Goal: Transaction & Acquisition: Purchase product/service

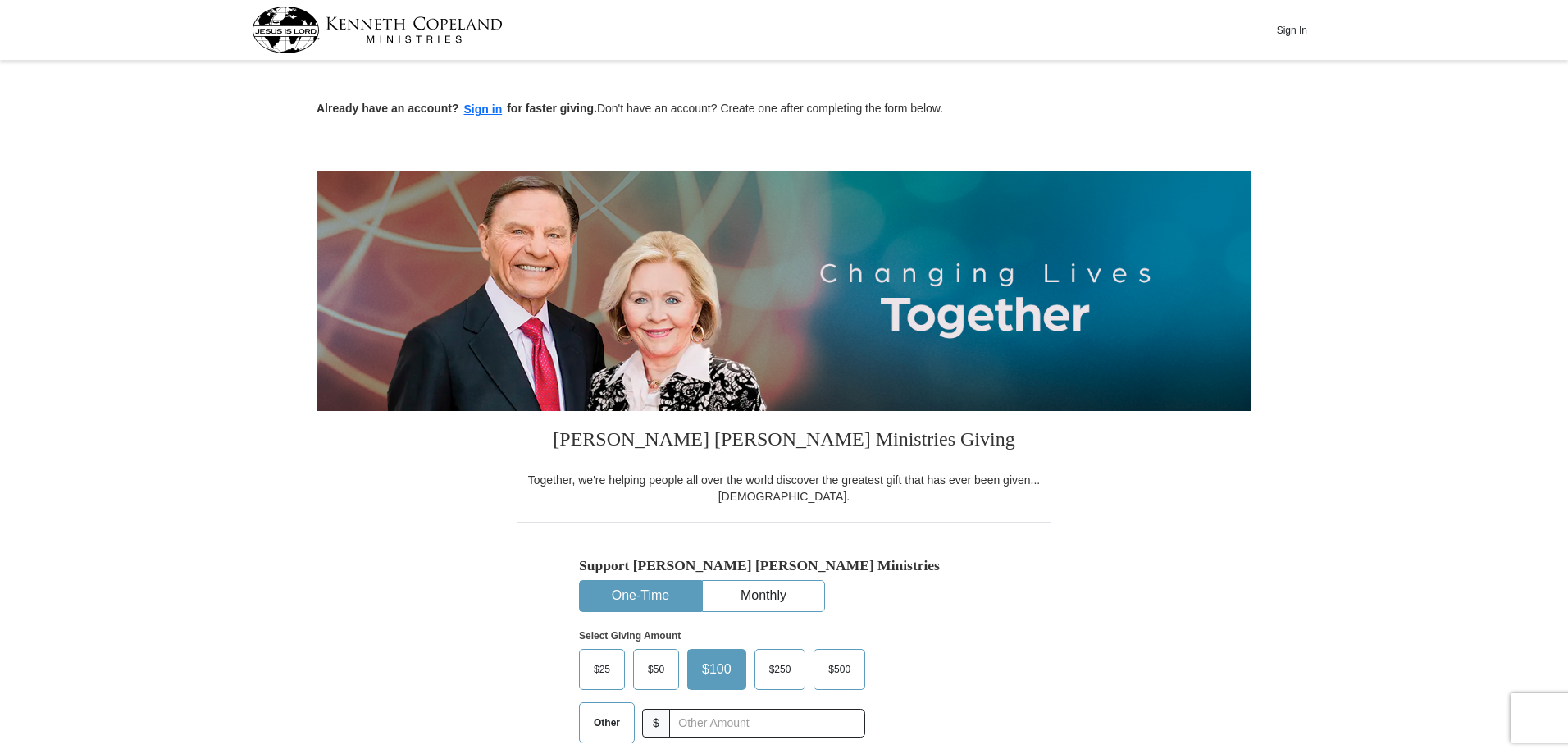
scroll to position [13, 0]
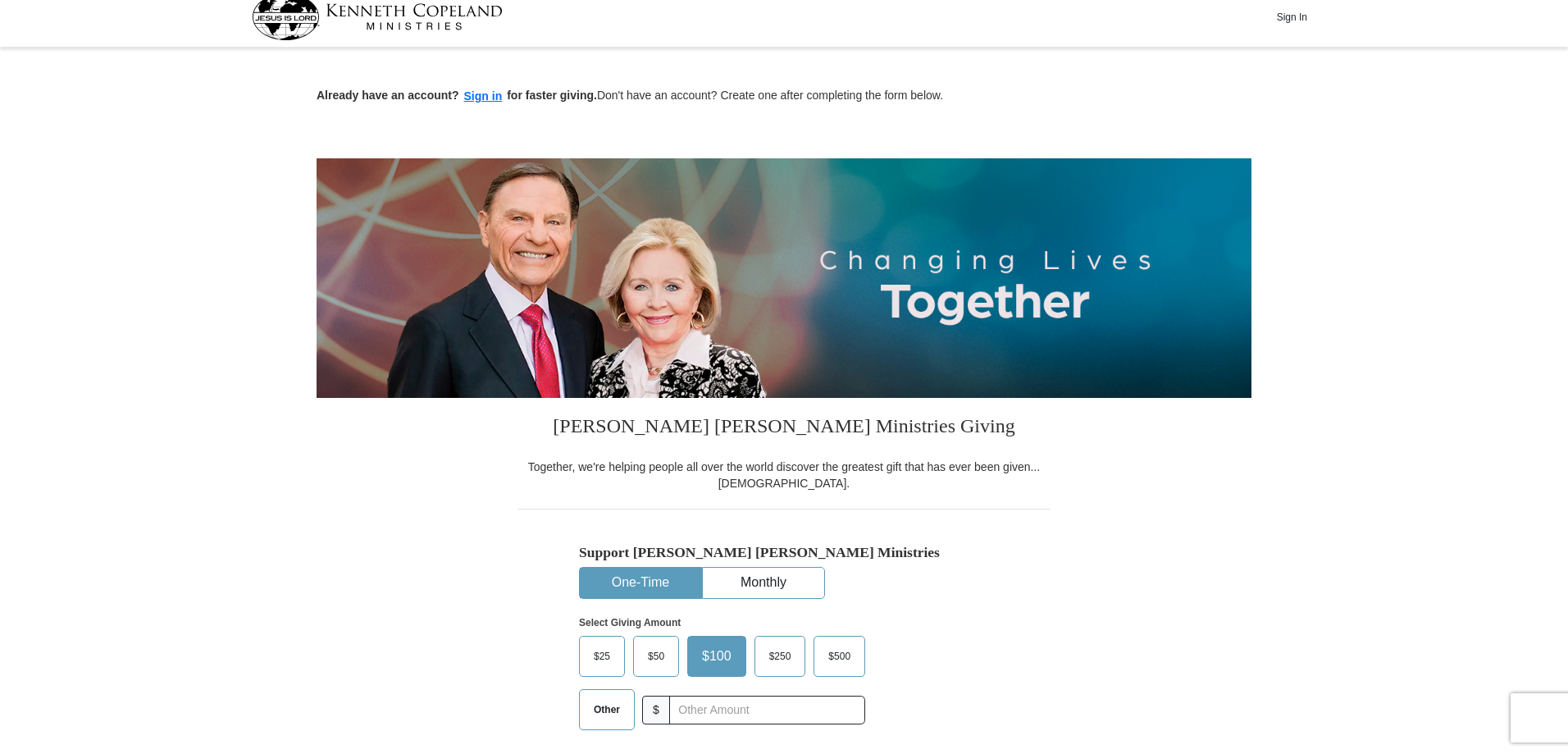
drag, startPoint x: 1571, startPoint y: 168, endPoint x: 1568, endPoint y: 300, distance: 132.0
click at [1297, 16] on button "Sign In" at bounding box center [1291, 17] width 49 height 25
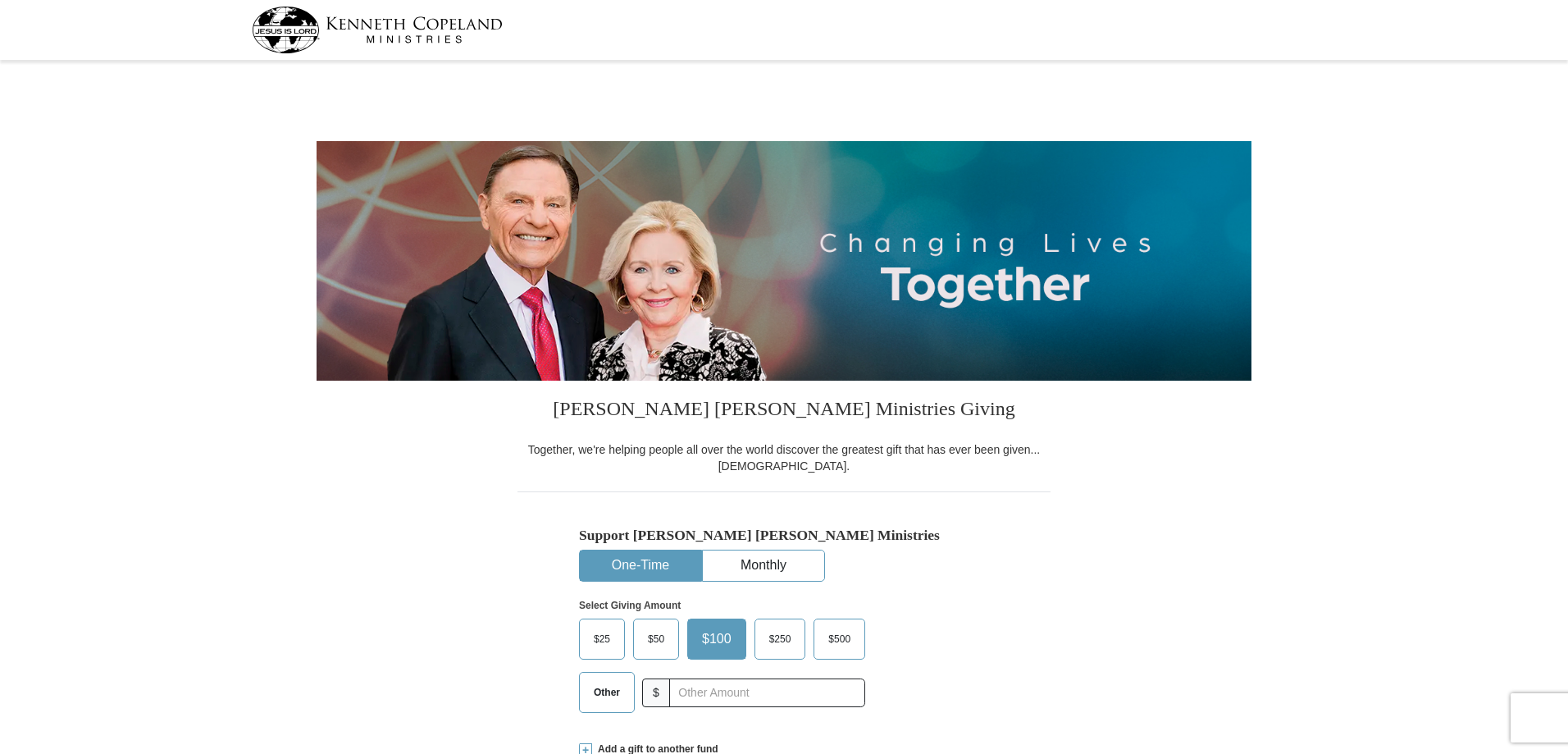
select select "NC"
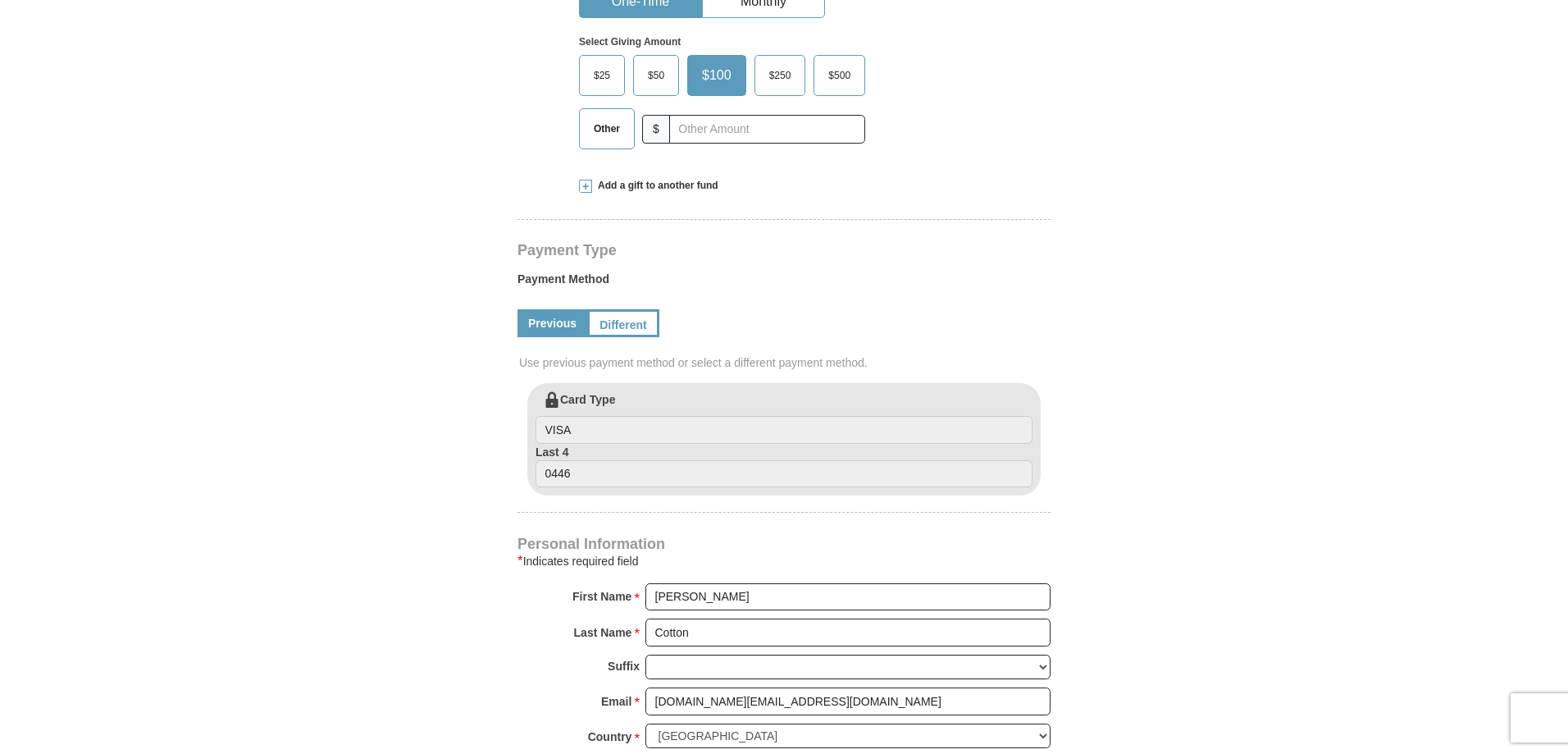
scroll to position [568, 0]
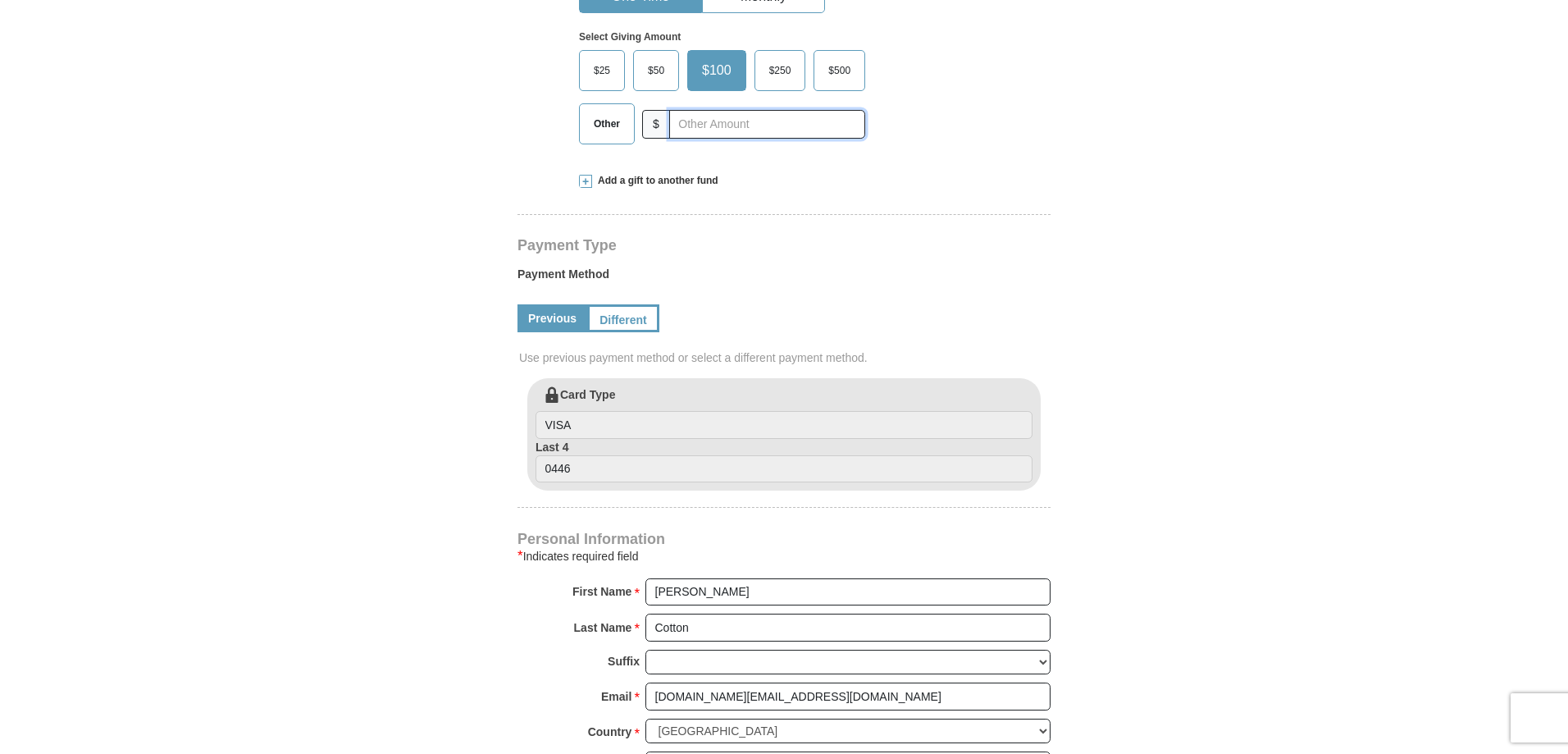
click at [729, 123] on input "text" at bounding box center [767, 124] width 196 height 29
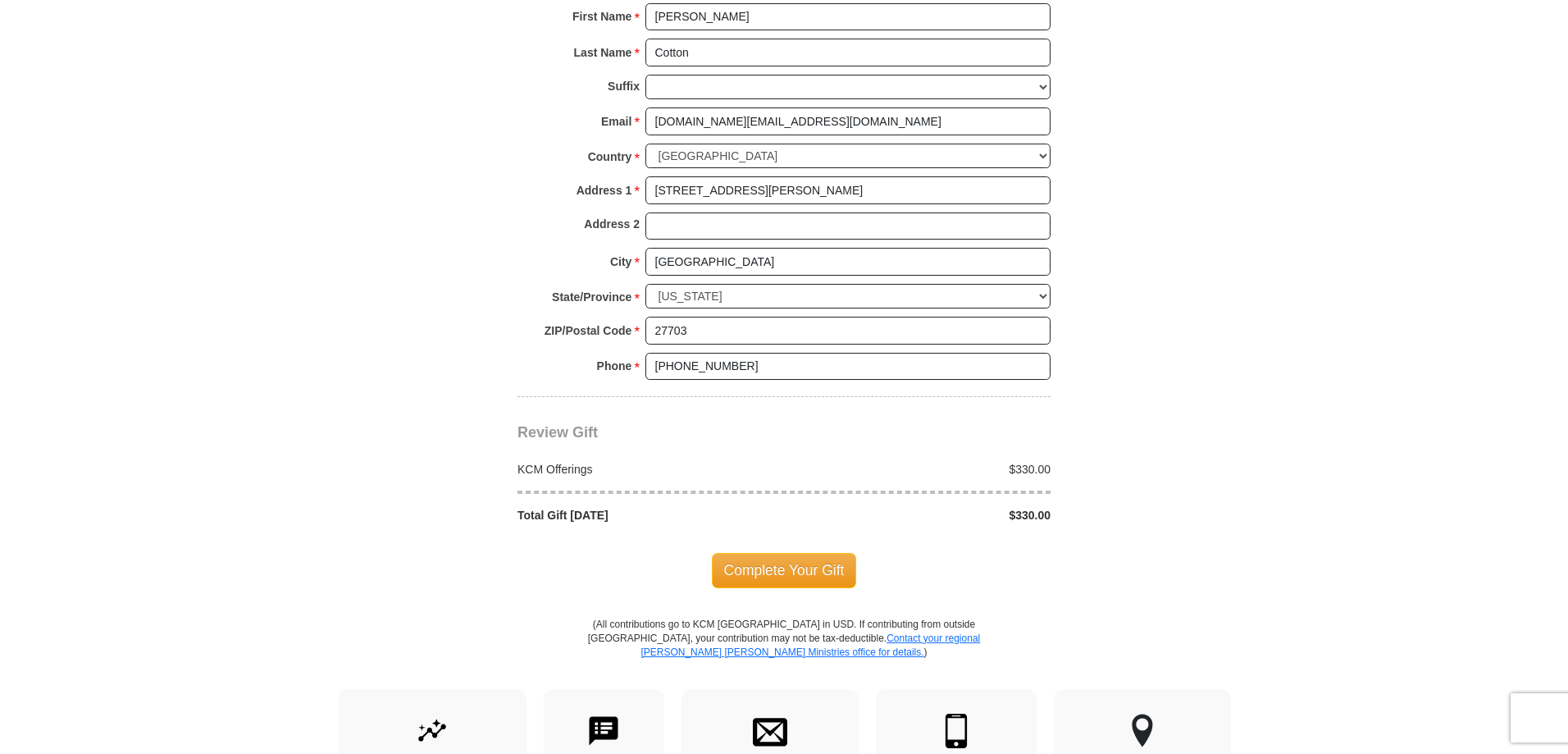
scroll to position [1145, 0]
type input "330.00"
click at [783, 572] on span "Complete Your Gift" at bounding box center [784, 568] width 145 height 35
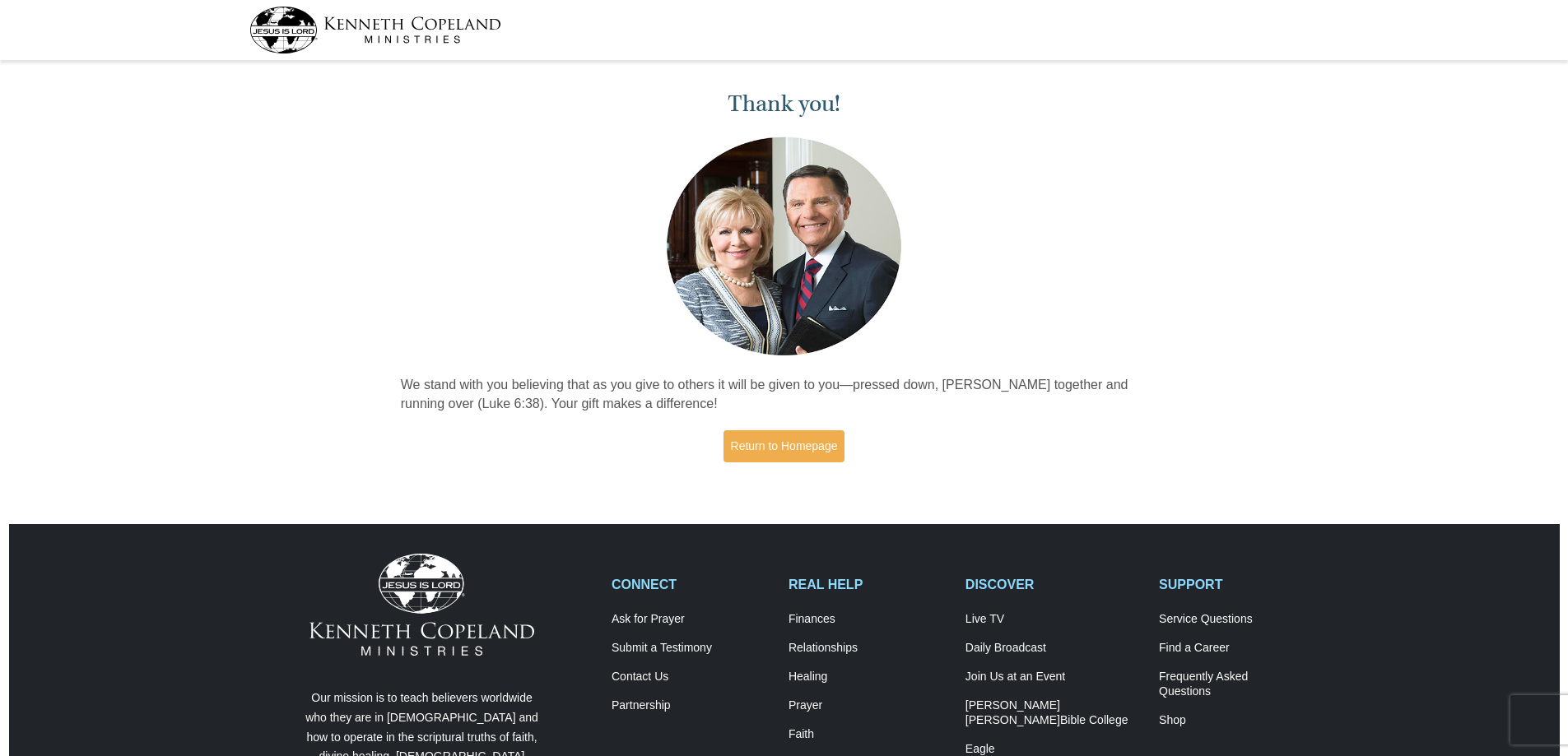
click at [766, 244] on img at bounding box center [784, 246] width 243 height 226
click at [808, 441] on link "Return to Homepage" at bounding box center [784, 446] width 122 height 32
